Goal: Task Accomplishment & Management: Use online tool/utility

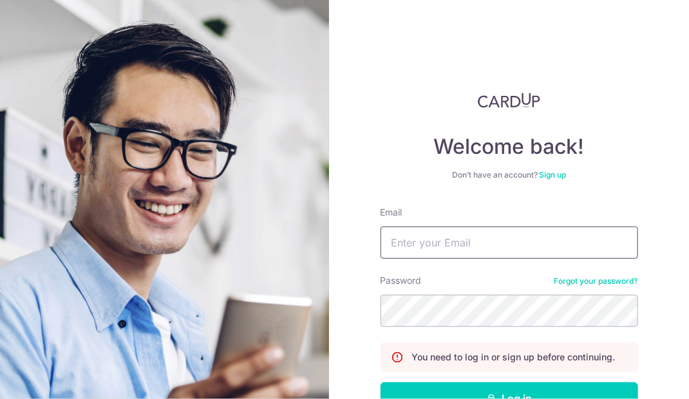
click at [514, 237] on input "Email" at bounding box center [509, 243] width 258 height 32
type input "[EMAIL_ADDRESS][DOMAIN_NAME]"
drag, startPoint x: 514, startPoint y: 280, endPoint x: 514, endPoint y: 294, distance: 13.5
click at [514, 283] on div "Password Forgot your password?" at bounding box center [509, 300] width 258 height 53
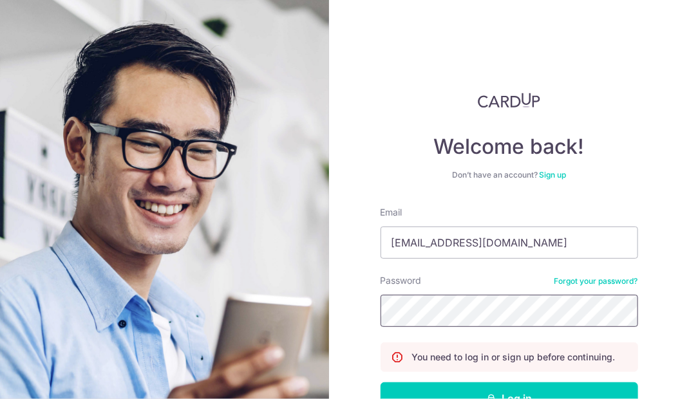
click at [380, 382] on button "Log in" at bounding box center [509, 398] width 258 height 32
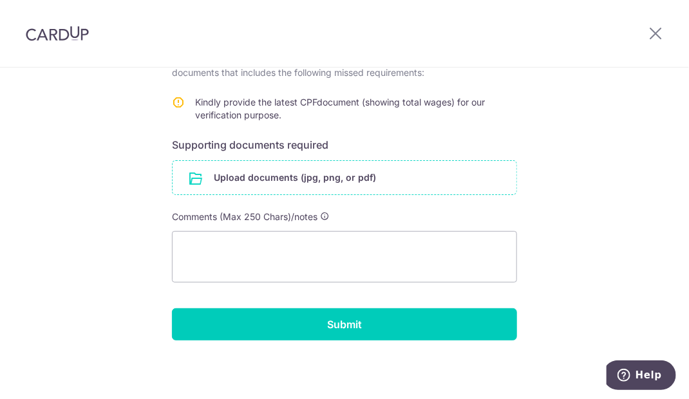
click at [345, 175] on input "file" at bounding box center [345, 177] width 344 height 33
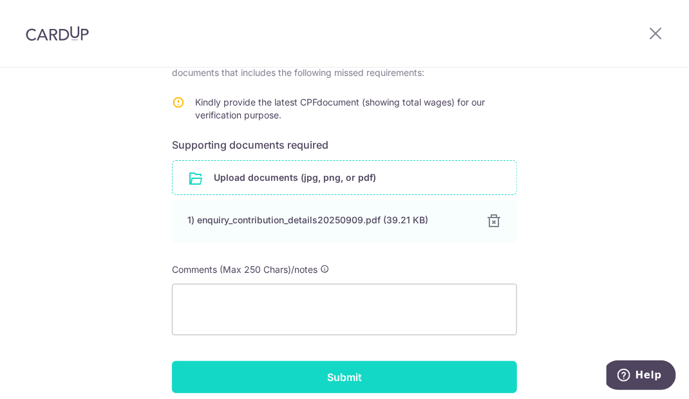
click at [380, 379] on input "Submit" at bounding box center [344, 377] width 345 height 32
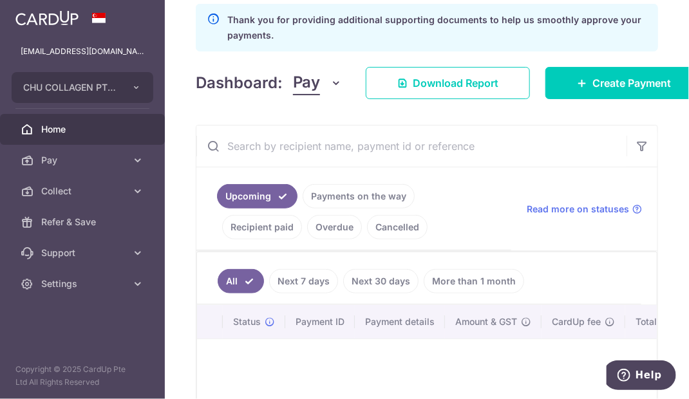
scroll to position [327, 0]
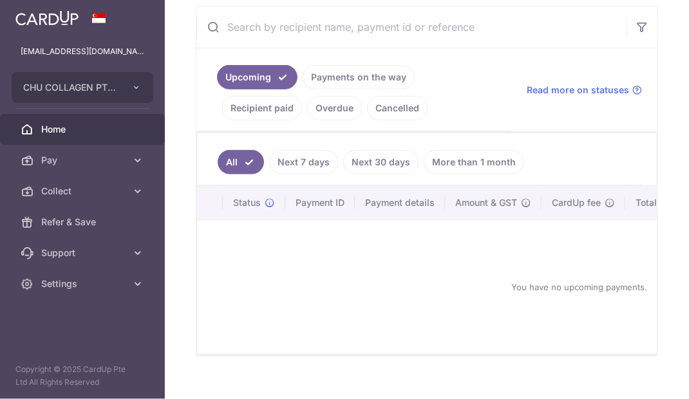
scroll to position [263, 0]
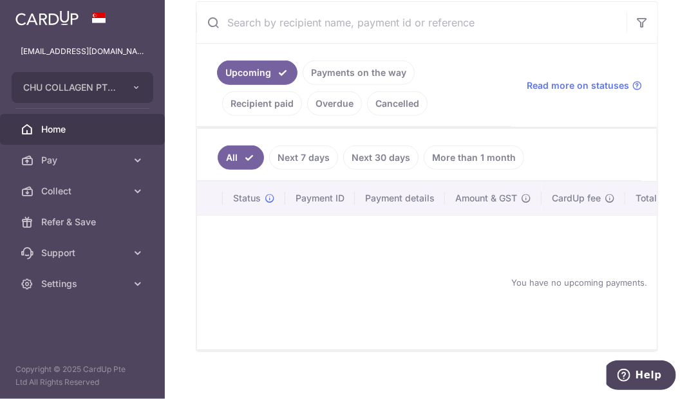
click at [348, 72] on link "Payments on the way" at bounding box center [359, 73] width 112 height 24
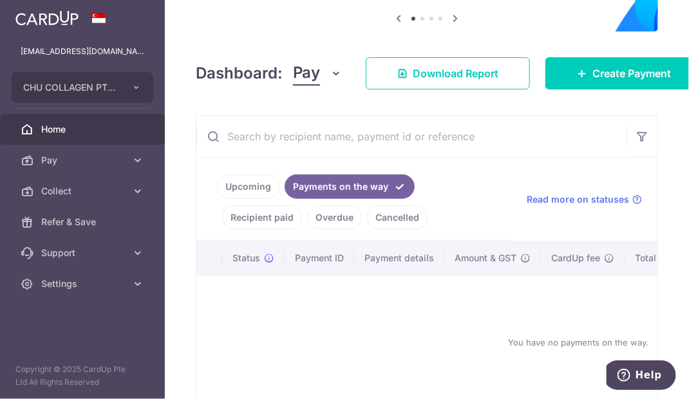
click at [302, 205] on link "Recipient paid" at bounding box center [262, 217] width 80 height 24
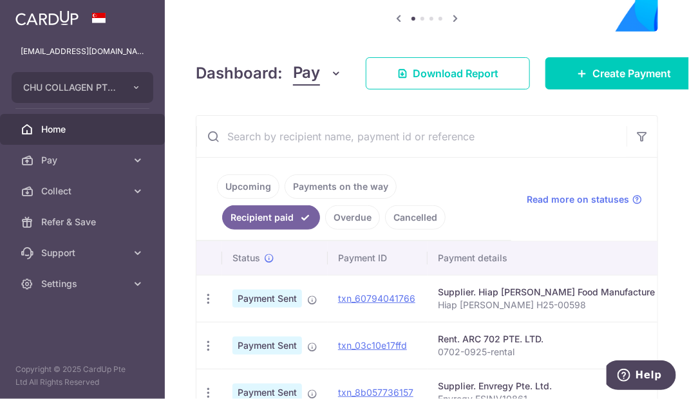
click at [325, 218] on link "Overdue" at bounding box center [352, 217] width 55 height 24
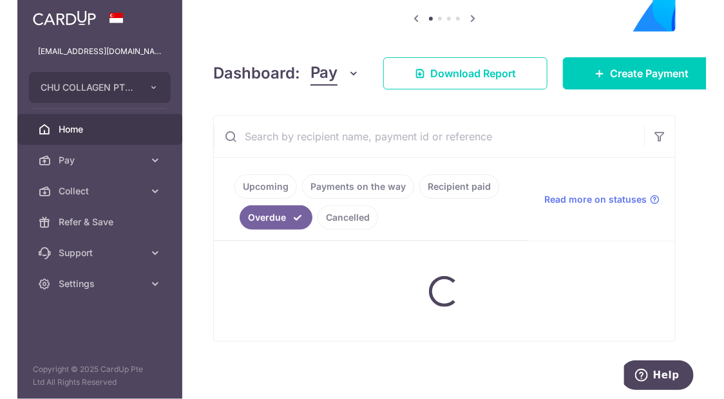
scroll to position [129, 0]
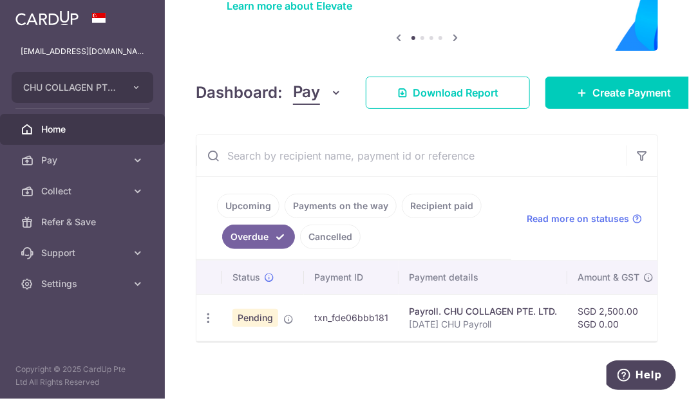
click at [327, 240] on link "Cancelled" at bounding box center [330, 237] width 61 height 24
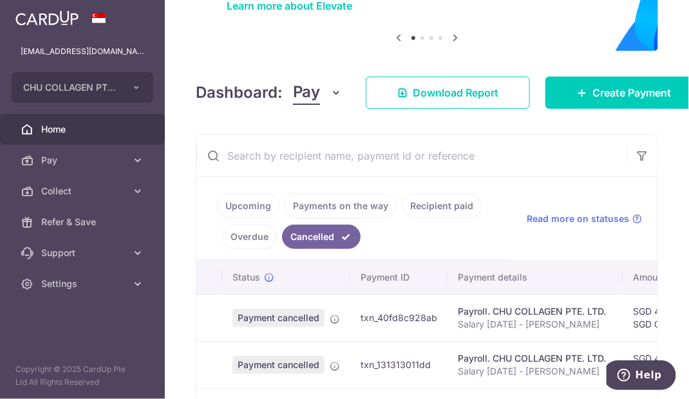
click at [267, 232] on link "Overdue" at bounding box center [249, 237] width 55 height 24
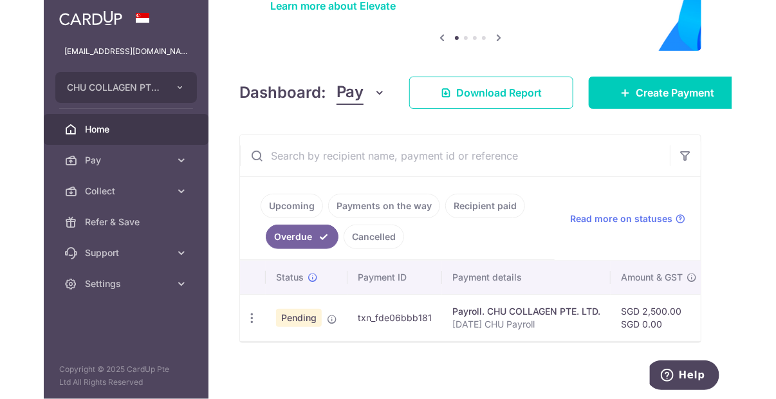
scroll to position [99, 0]
